Goal: Task Accomplishment & Management: Manage account settings

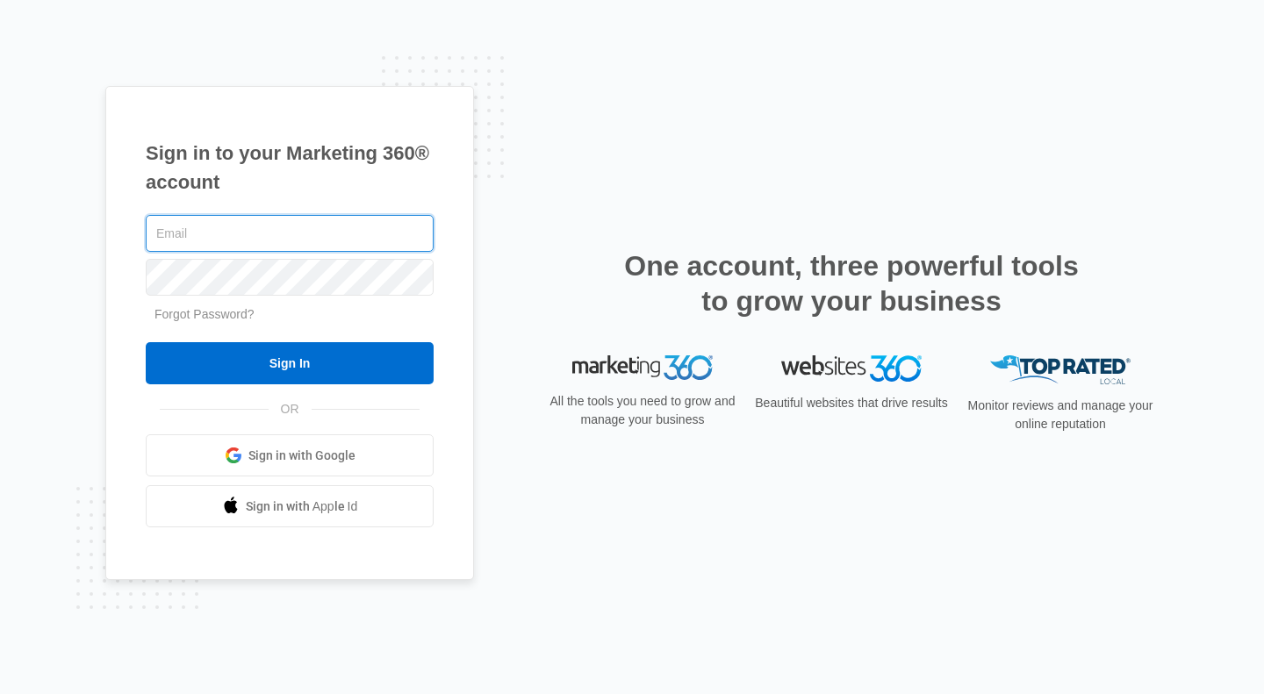
type input "[EMAIL_ADDRESS][DOMAIN_NAME]"
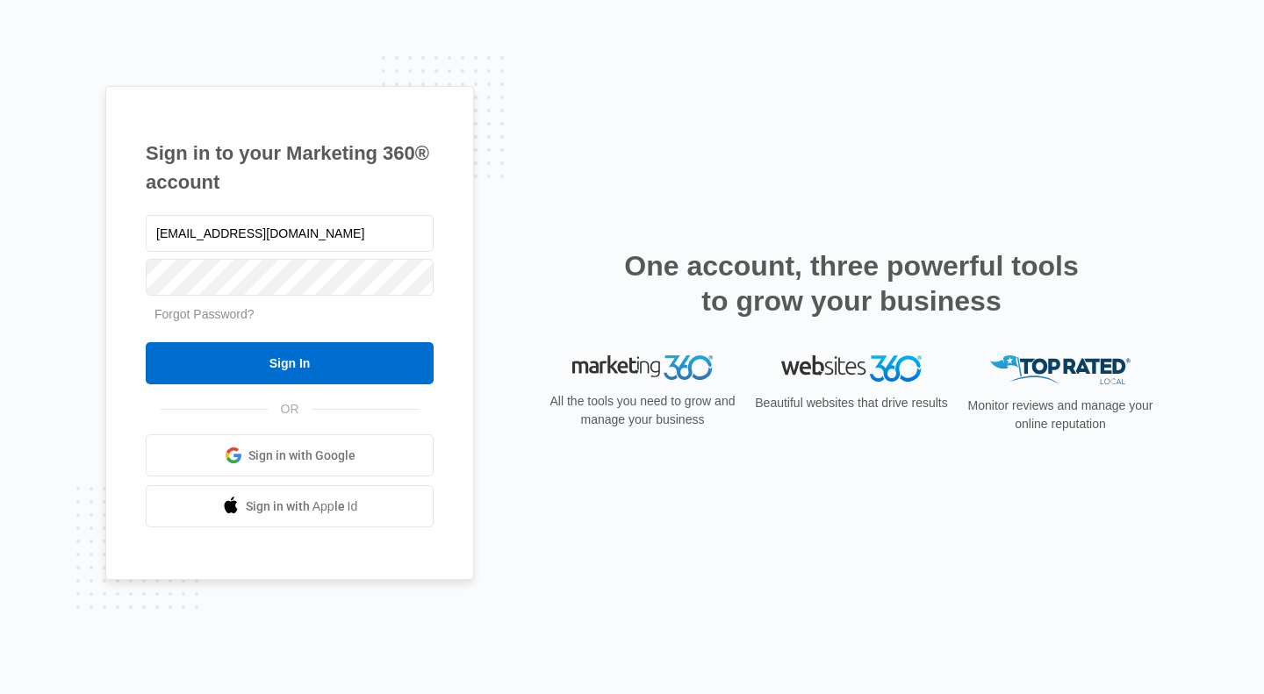
click at [260, 349] on input "Sign In" at bounding box center [290, 363] width 288 height 42
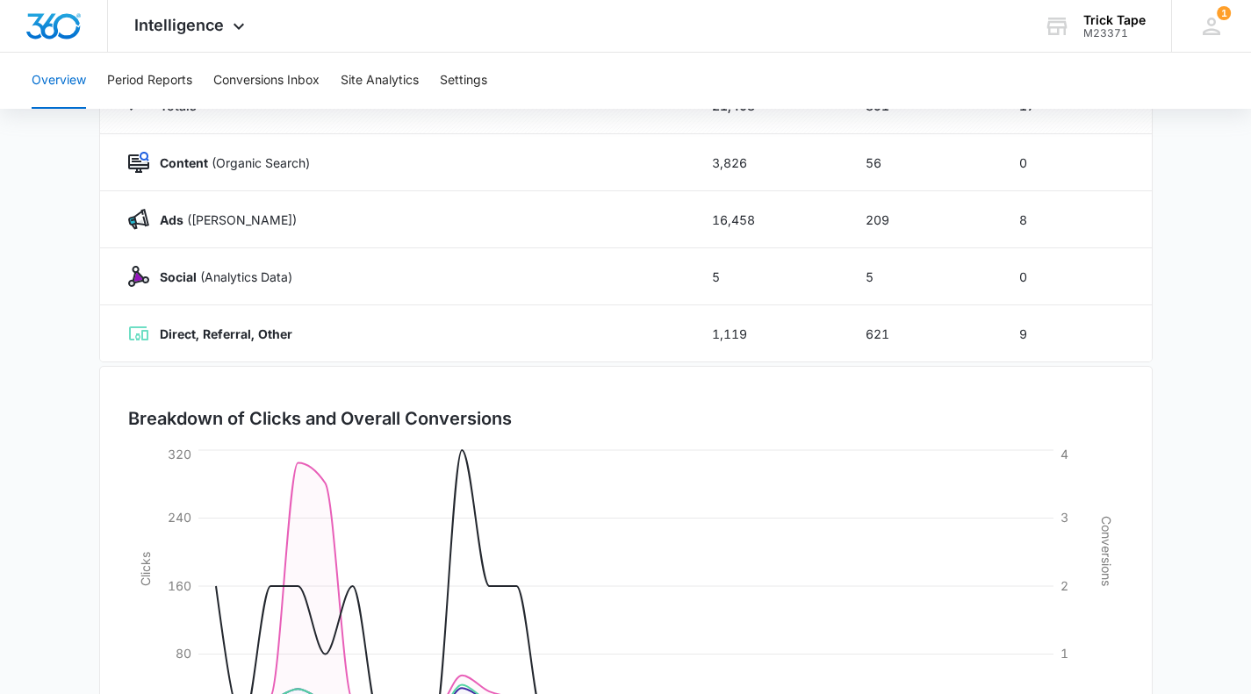
scroll to position [392, 0]
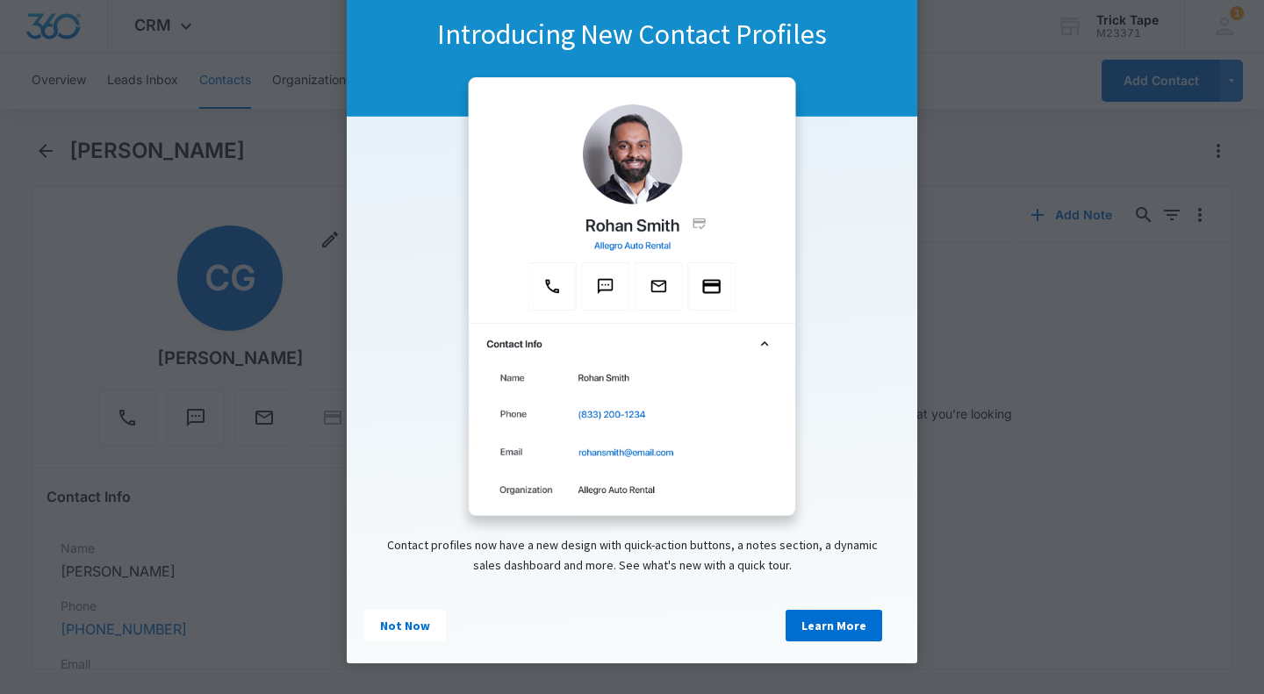
scroll to position [91, 0]
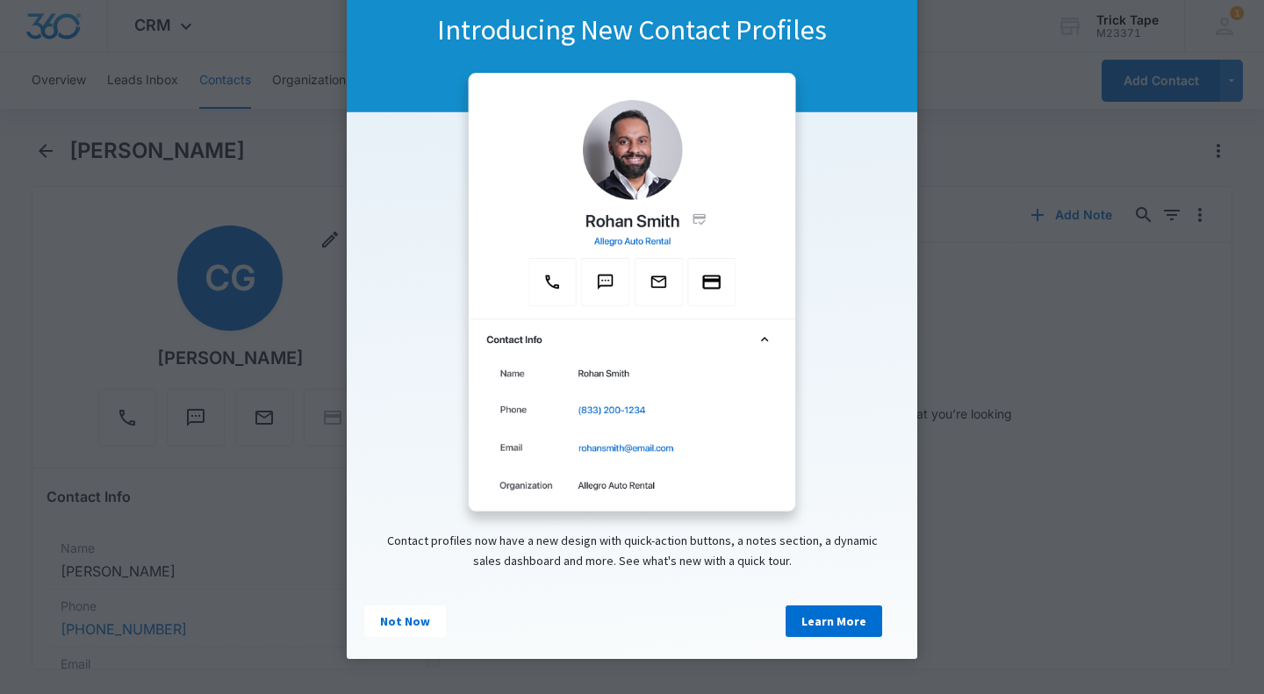
click at [415, 621] on link "Not Now" at bounding box center [405, 622] width 82 height 32
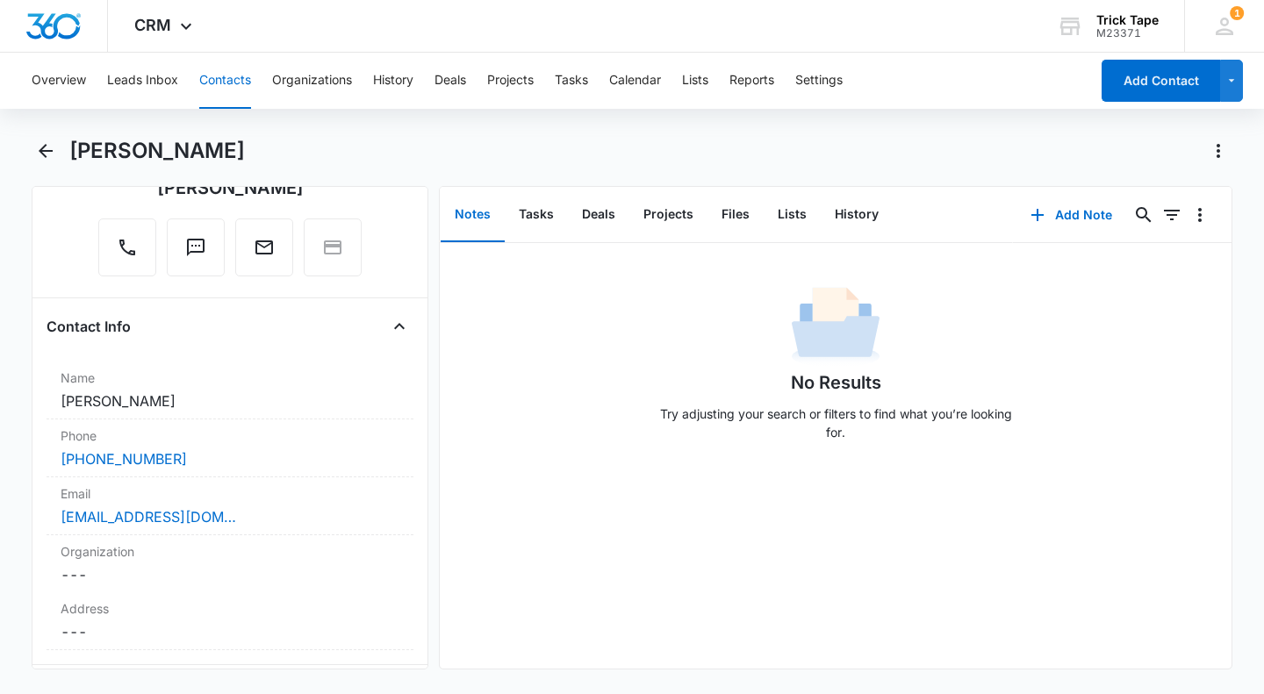
scroll to position [0, 0]
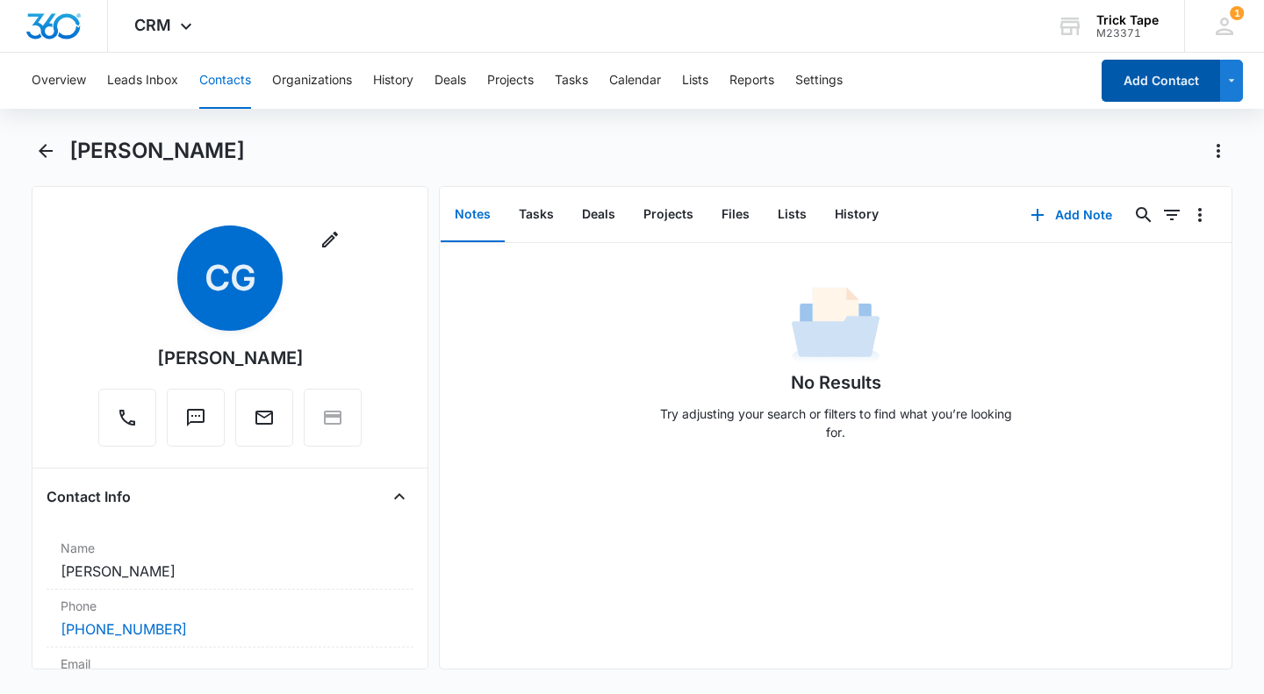
click at [1152, 99] on button "Add Contact" at bounding box center [1160, 81] width 118 height 42
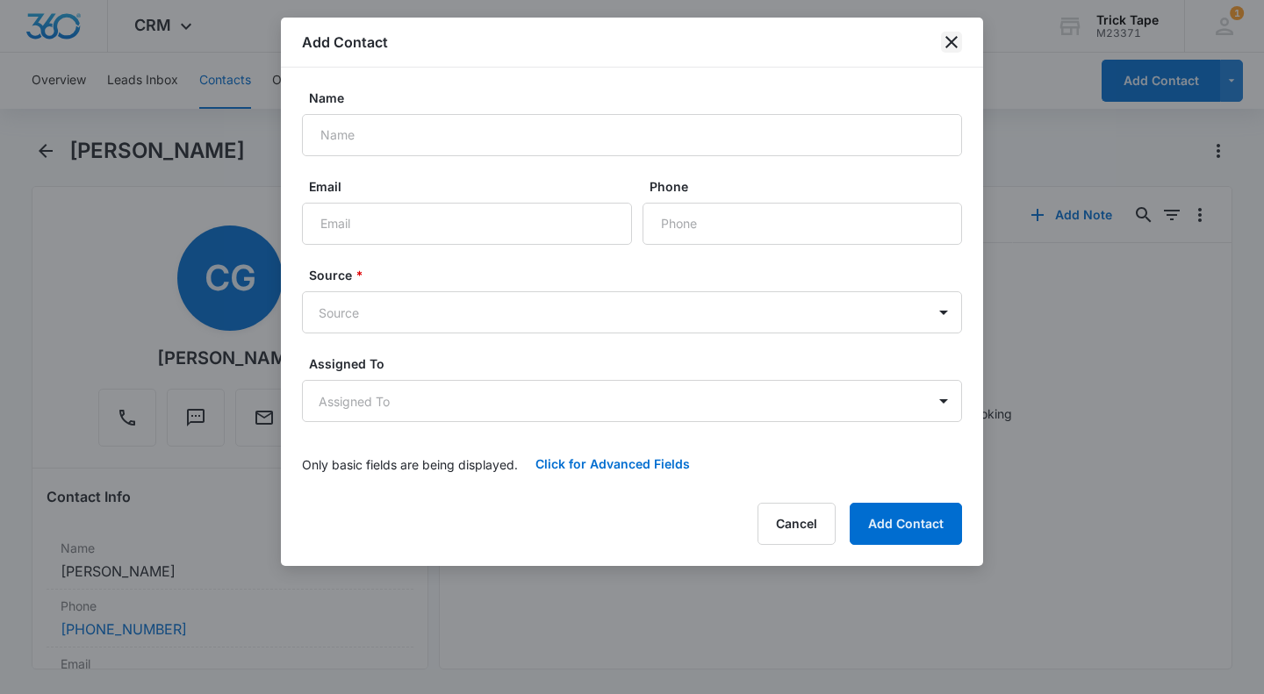
click at [958, 41] on icon "close" at bounding box center [951, 42] width 21 height 21
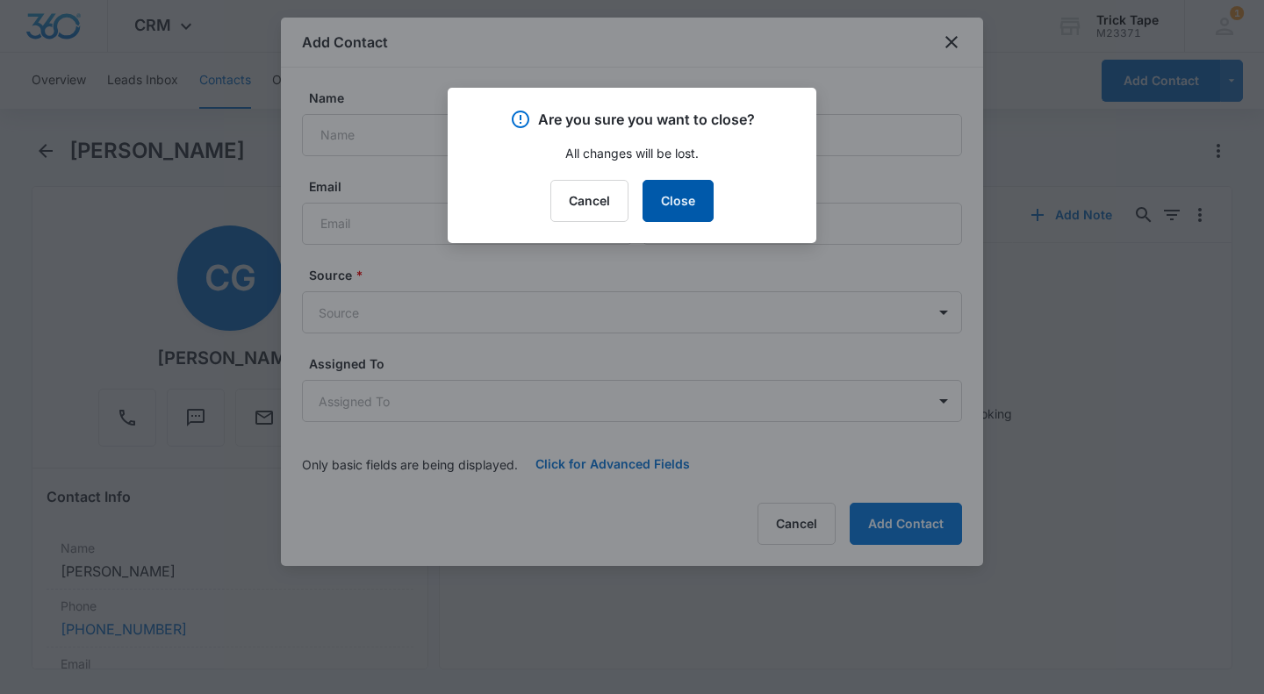
click at [668, 184] on button "Close" at bounding box center [677, 201] width 71 height 42
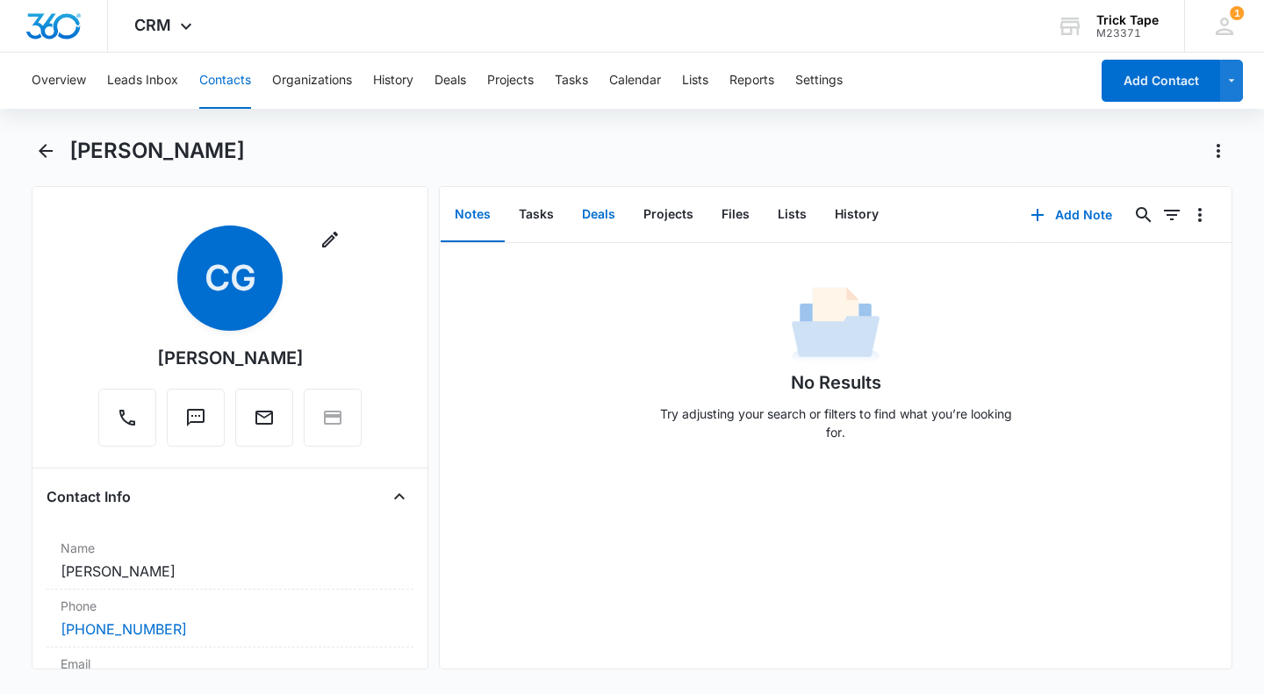
click at [588, 219] on button "Deals" at bounding box center [598, 215] width 61 height 54
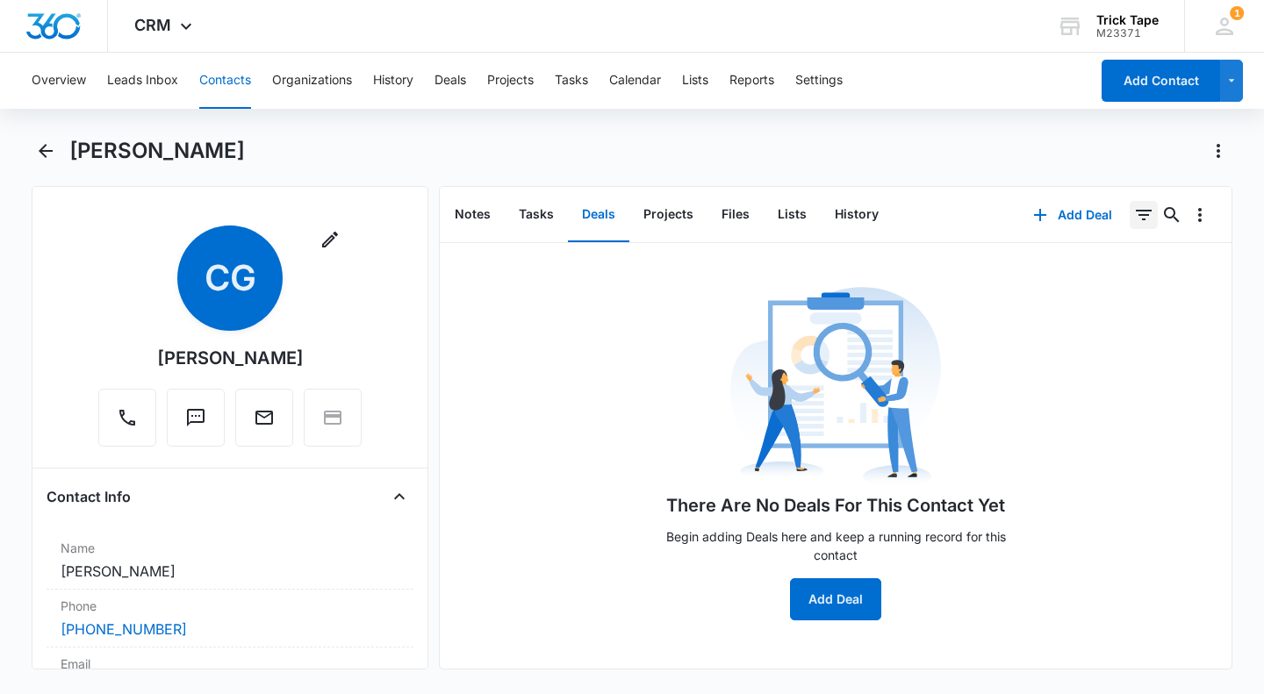
click at [1133, 207] on icon "Filters" at bounding box center [1143, 214] width 21 height 21
click at [537, 217] on button "Tasks" at bounding box center [536, 215] width 63 height 54
click at [93, 155] on h1 "Corey Gonzalez" at bounding box center [157, 151] width 176 height 26
click at [58, 154] on button "Back" at bounding box center [45, 151] width 27 height 28
